Goal: Transaction & Acquisition: Download file/media

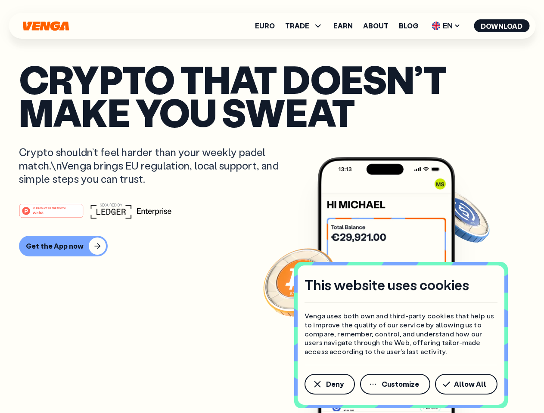
click at [272, 207] on div "#1 PRODUCT OF THE MONTH Web3" at bounding box center [272, 211] width 506 height 16
click at [329, 385] on span "Deny" at bounding box center [335, 384] width 18 height 7
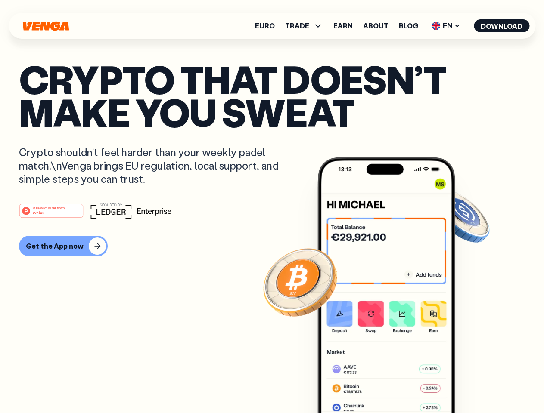
click at [396, 385] on img at bounding box center [386, 301] width 138 height 289
click at [468, 385] on article "Crypto that doesn’t make you sweat Crypto shouldn’t feel harder than your weekl…" at bounding box center [272, 223] width 506 height 323
click at [307, 26] on span "TRADE" at bounding box center [297, 25] width 24 height 7
click at [446, 26] on span "EN" at bounding box center [446, 26] width 35 height 14
click at [502, 26] on button "Download" at bounding box center [502, 25] width 56 height 13
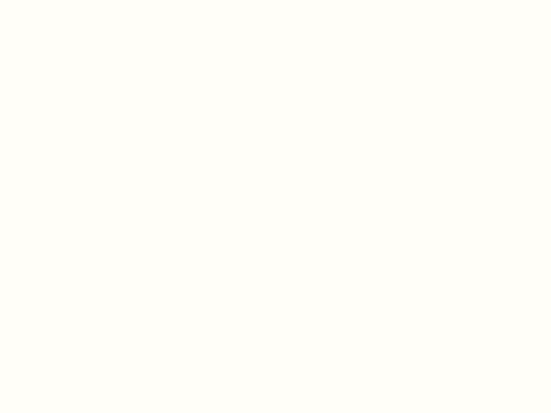
click at [62, 0] on html "This website uses cookies Venga uses both own and third-party cookies that help…" at bounding box center [275, 0] width 551 height 0
click at [53, 0] on html "This website uses cookies Venga uses both own and third-party cookies that help…" at bounding box center [275, 0] width 551 height 0
